Goal: Book appointment/travel/reservation

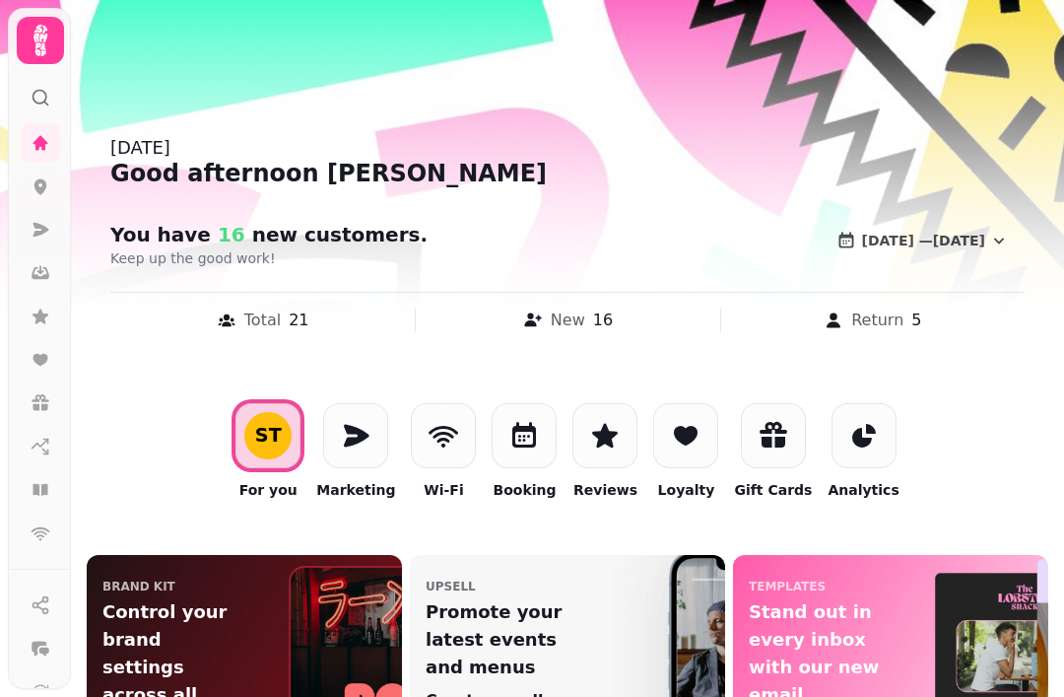
click at [528, 423] on icon at bounding box center [524, 436] width 32 height 32
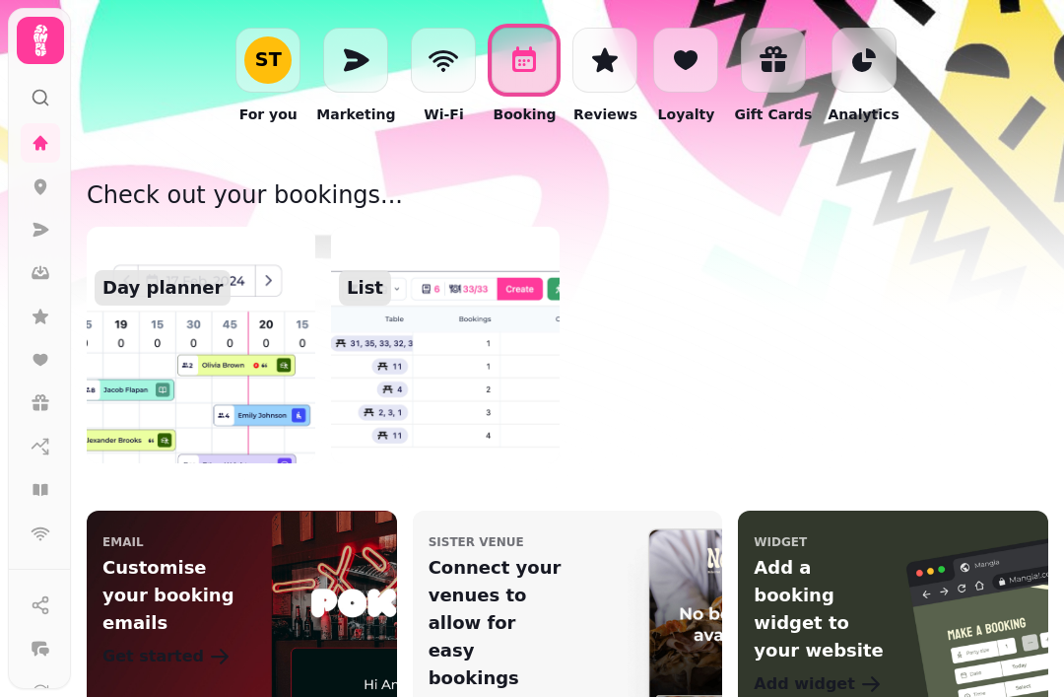
scroll to position [402, 0]
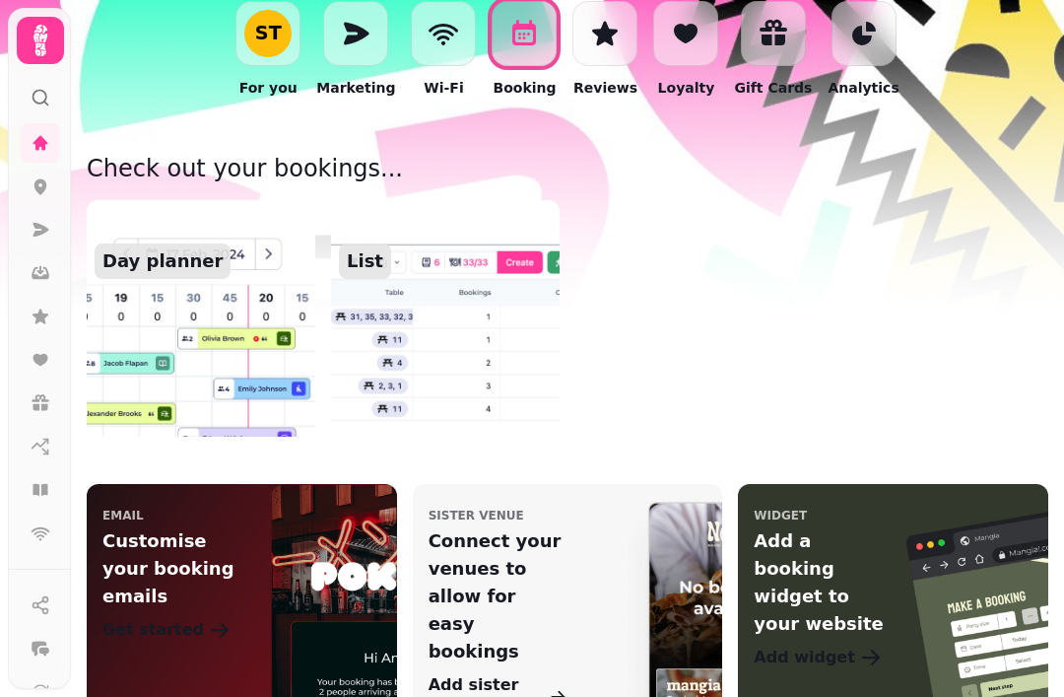
click at [206, 324] on img at bounding box center [201, 318] width 229 height 236
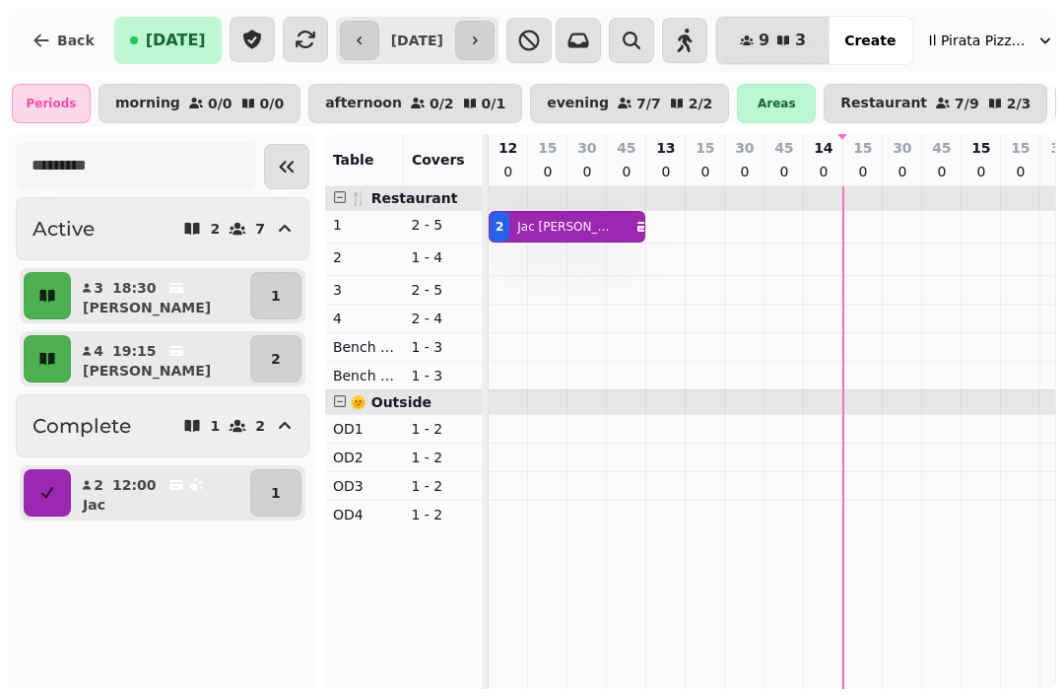
scroll to position [0, 356]
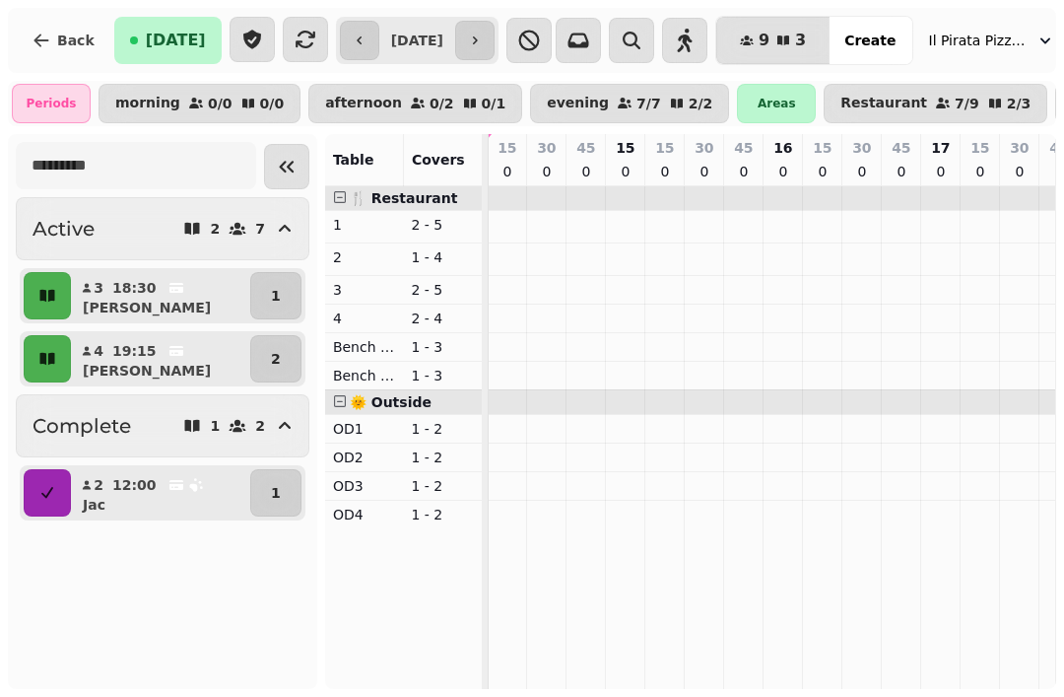
click at [697, 39] on icon "button" at bounding box center [685, 41] width 24 height 24
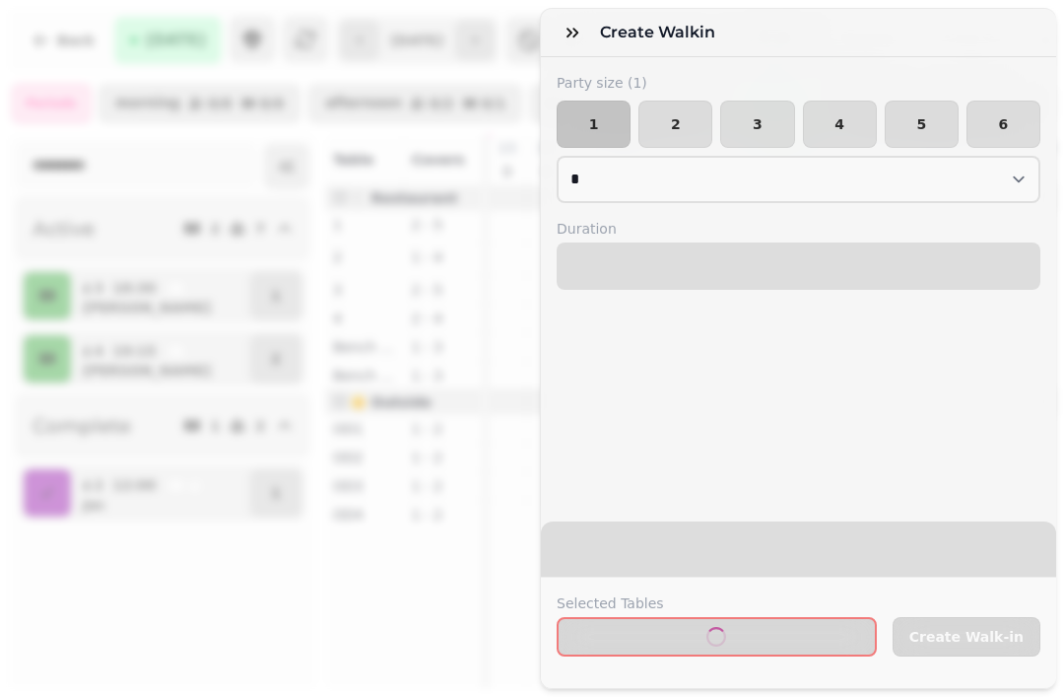
select select "****"
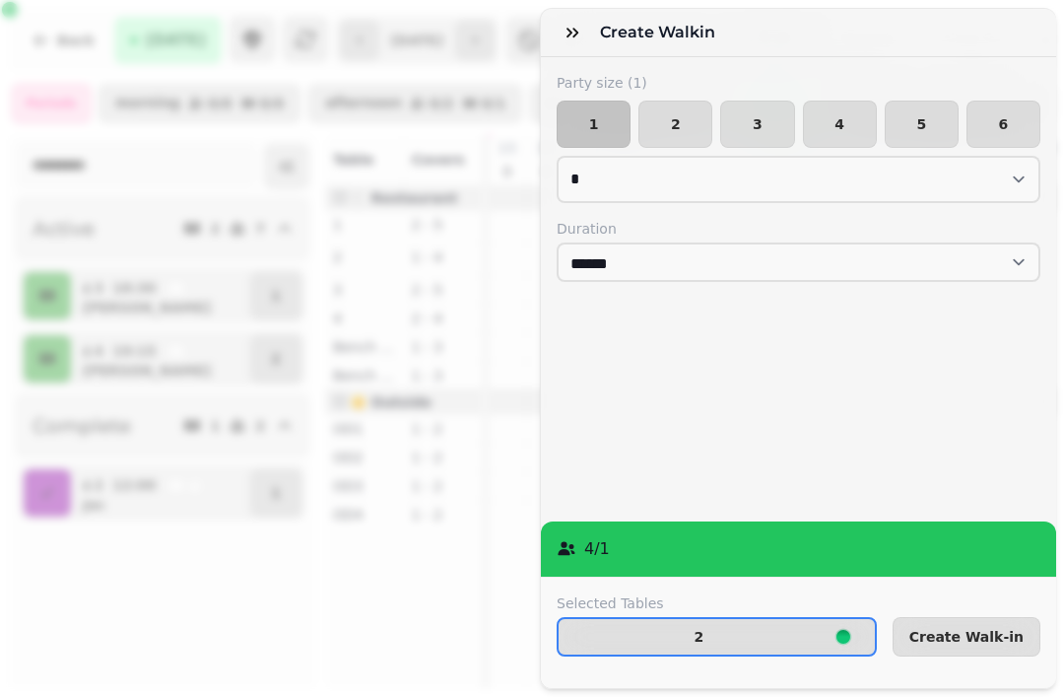
click at [677, 117] on span "2" at bounding box center [675, 124] width 40 height 14
select select "*"
click at [982, 653] on button "Create Walk-in" at bounding box center [967, 636] width 148 height 39
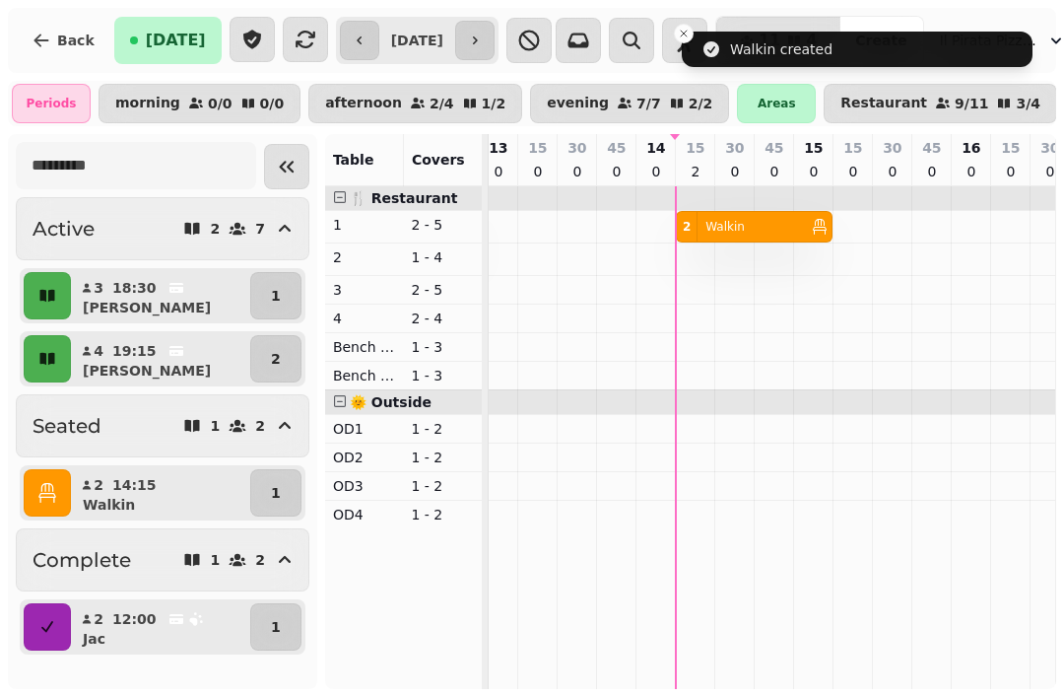
scroll to position [0, 170]
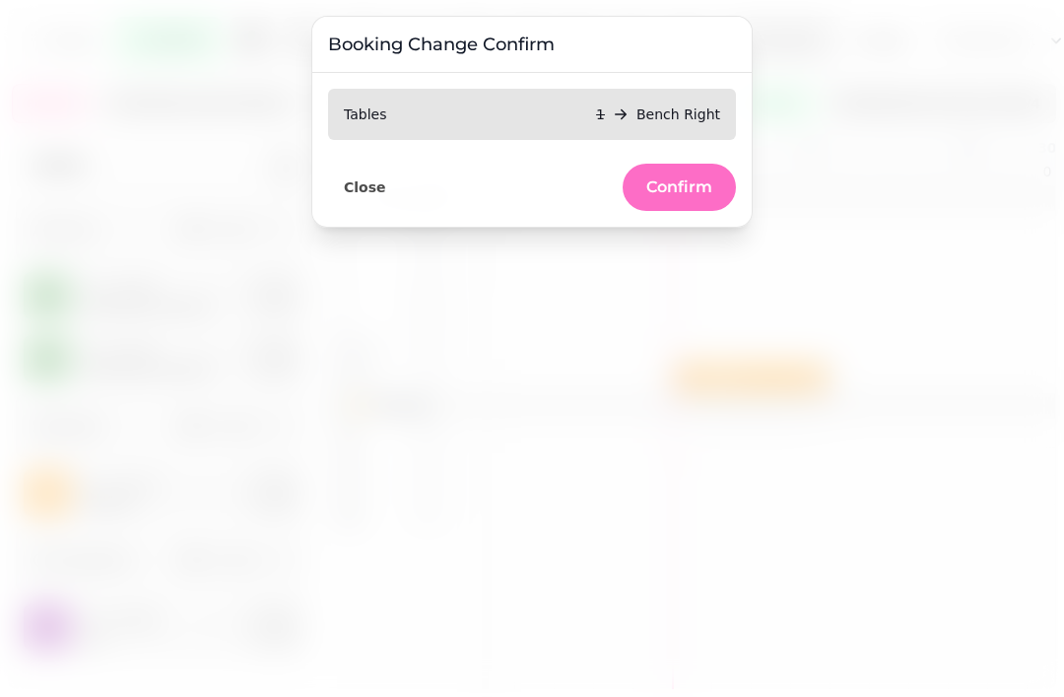
click at [674, 197] on button "Confirm" at bounding box center [679, 187] width 113 height 47
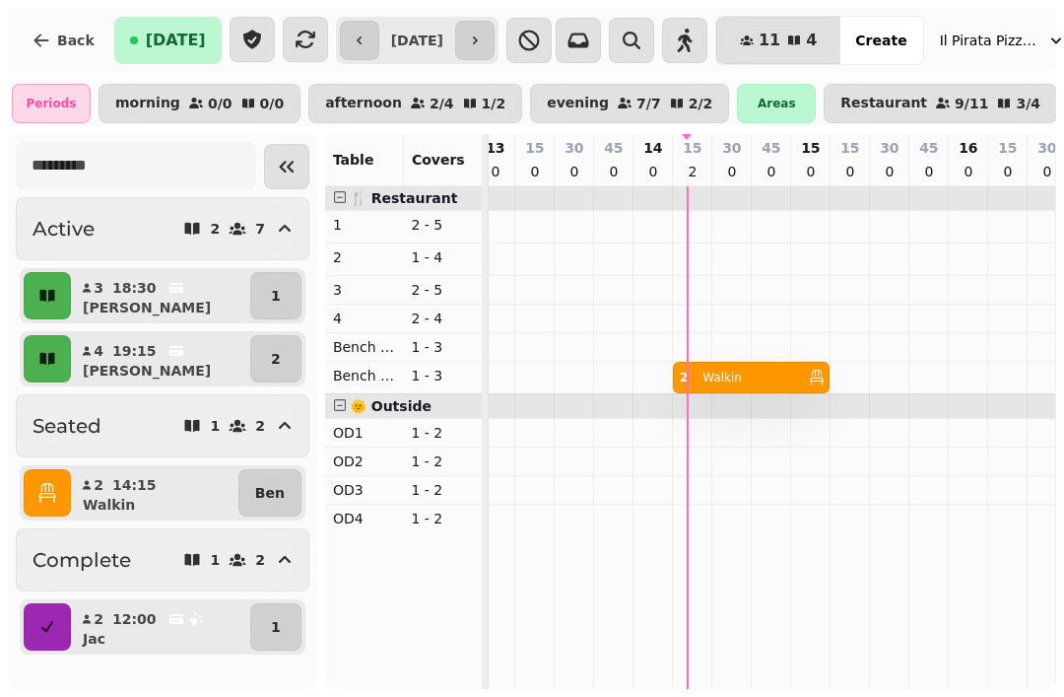
click at [692, 50] on icon "button" at bounding box center [684, 41] width 15 height 24
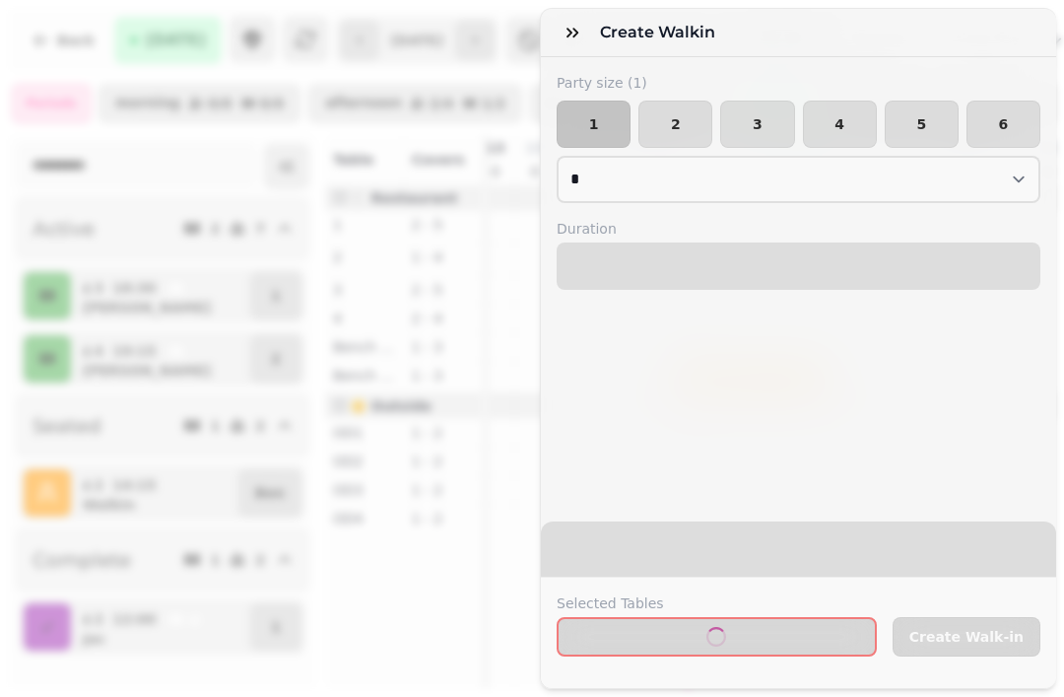
select select "****"
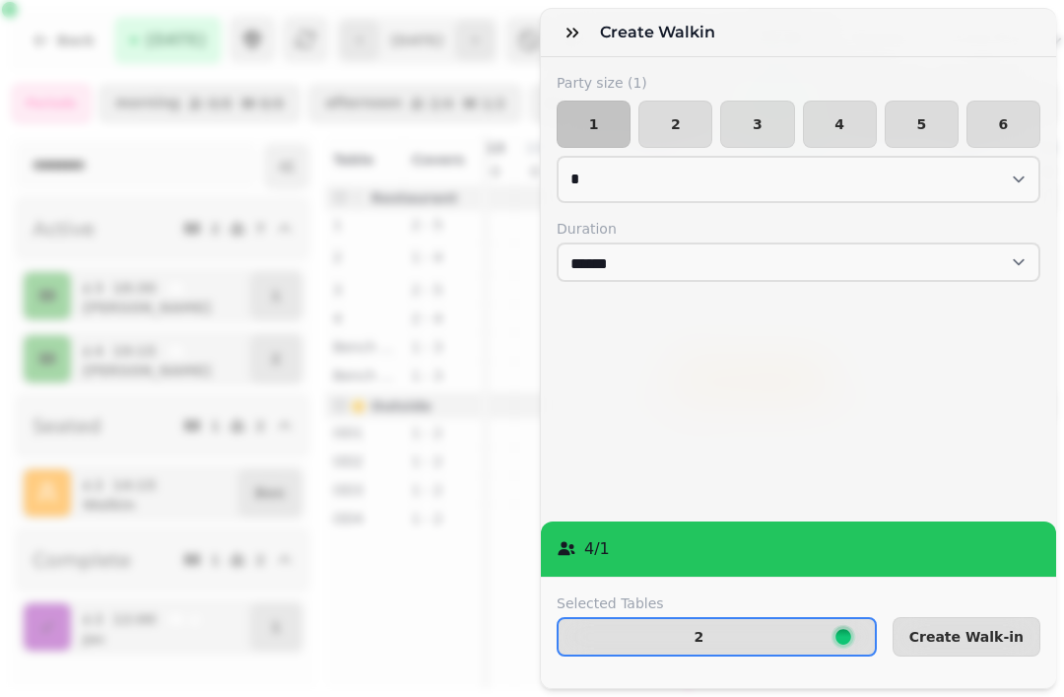
click at [755, 130] on span "3" at bounding box center [757, 124] width 40 height 14
select select "*"
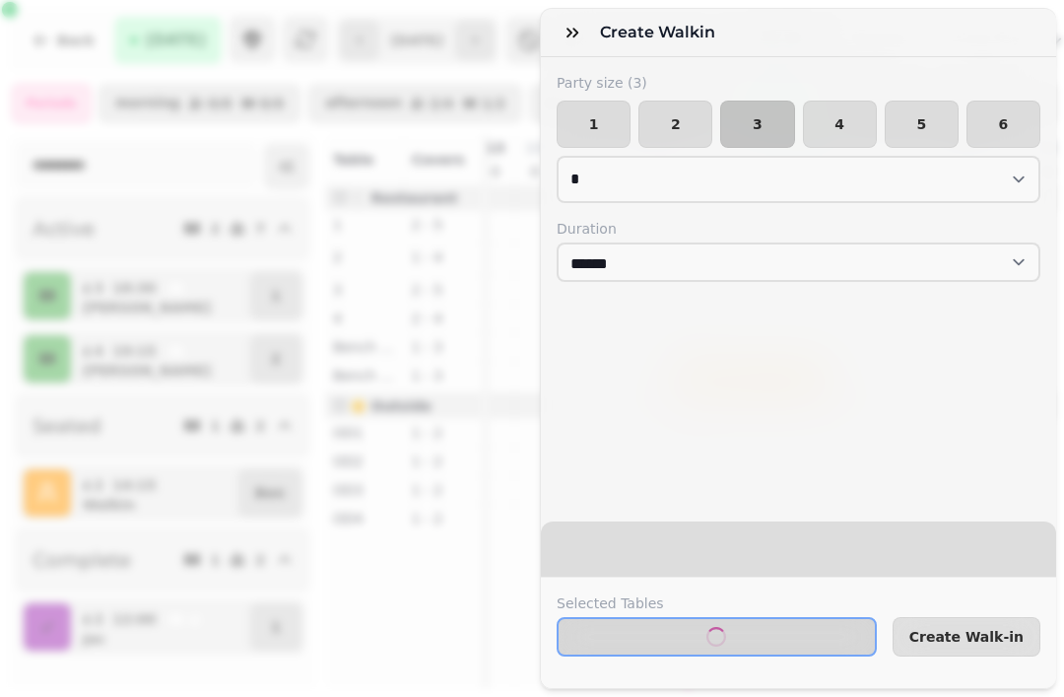
select select "****"
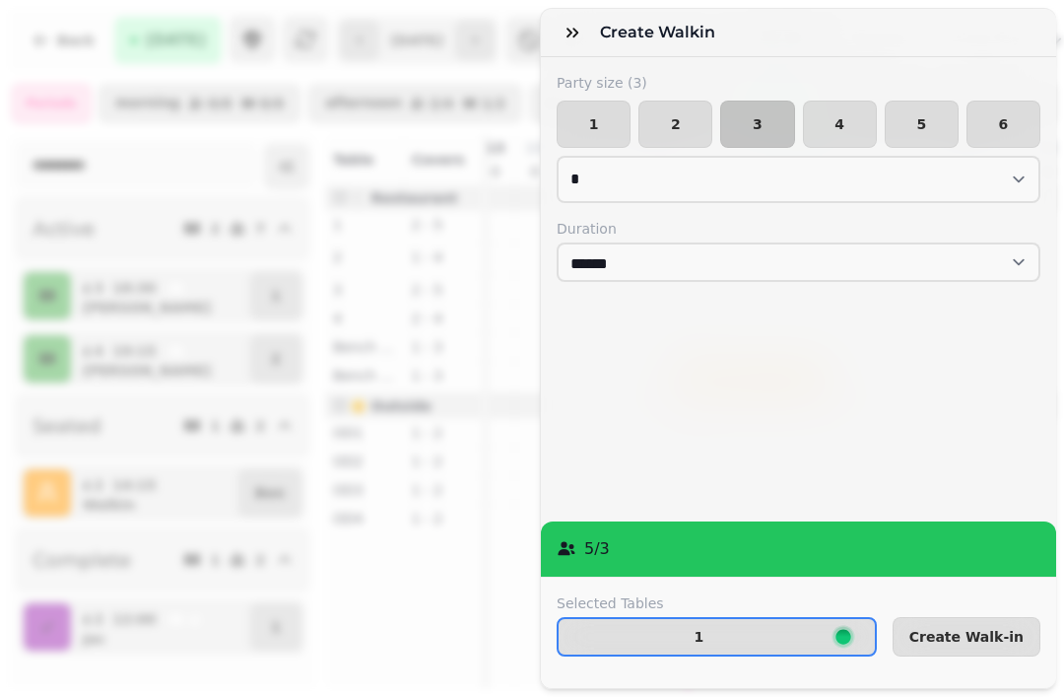
click at [982, 655] on button "Create Walk-in" at bounding box center [967, 636] width 148 height 39
